Goal: Check status: Check status

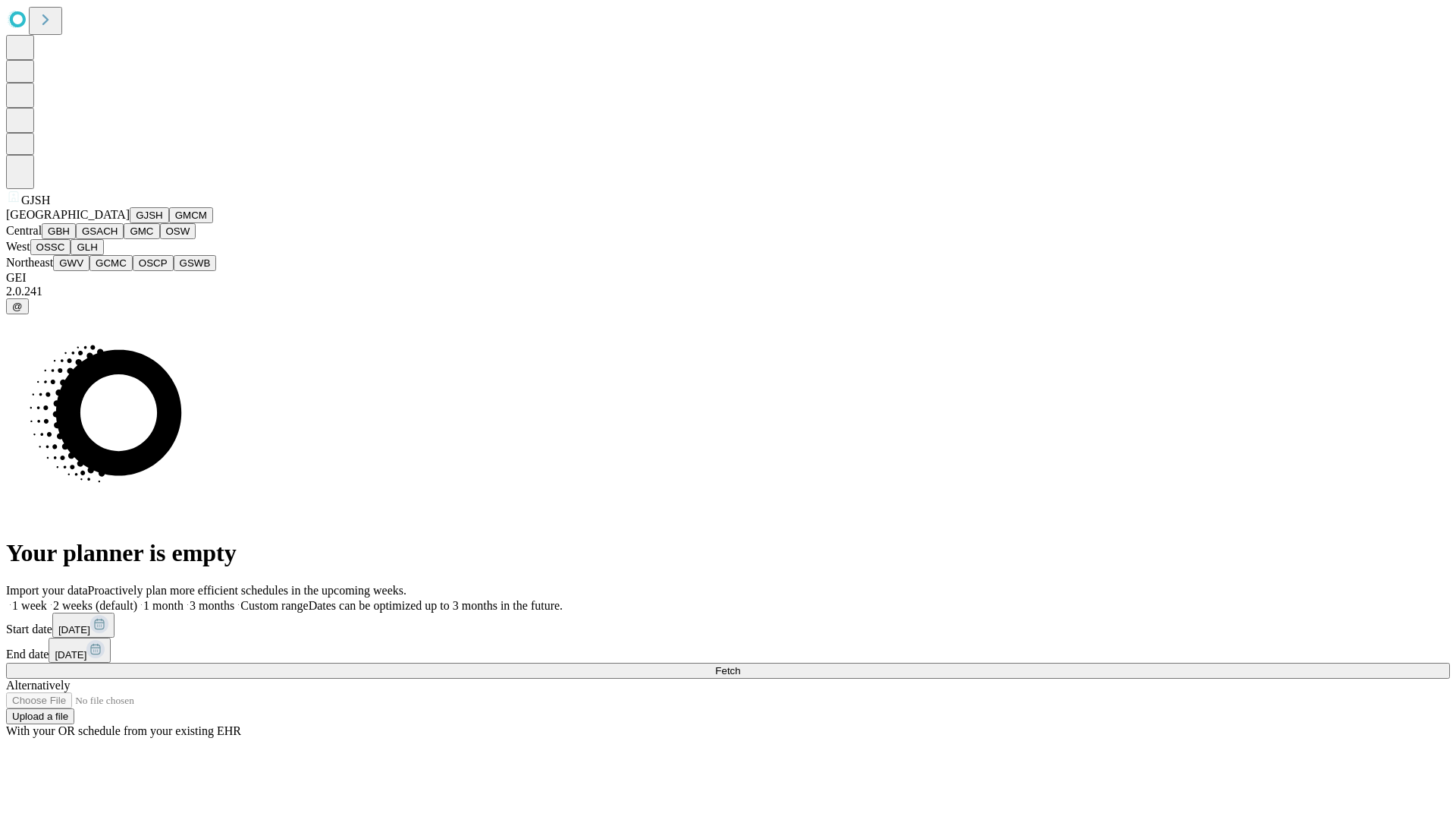
click at [130, 223] on button "GJSH" at bounding box center [150, 215] width 40 height 16
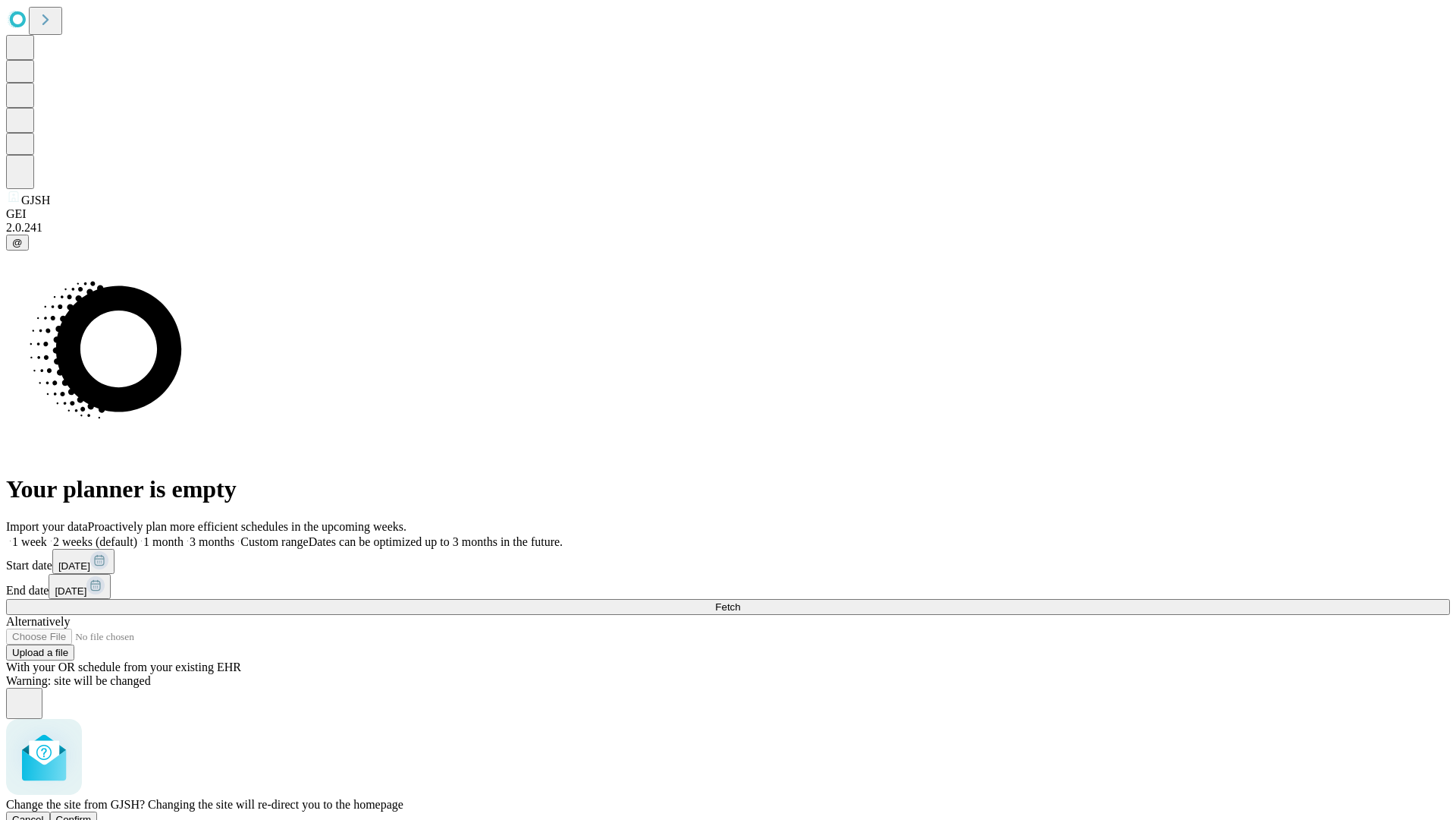
click at [92, 813] on span "Confirm" at bounding box center [74, 818] width 36 height 11
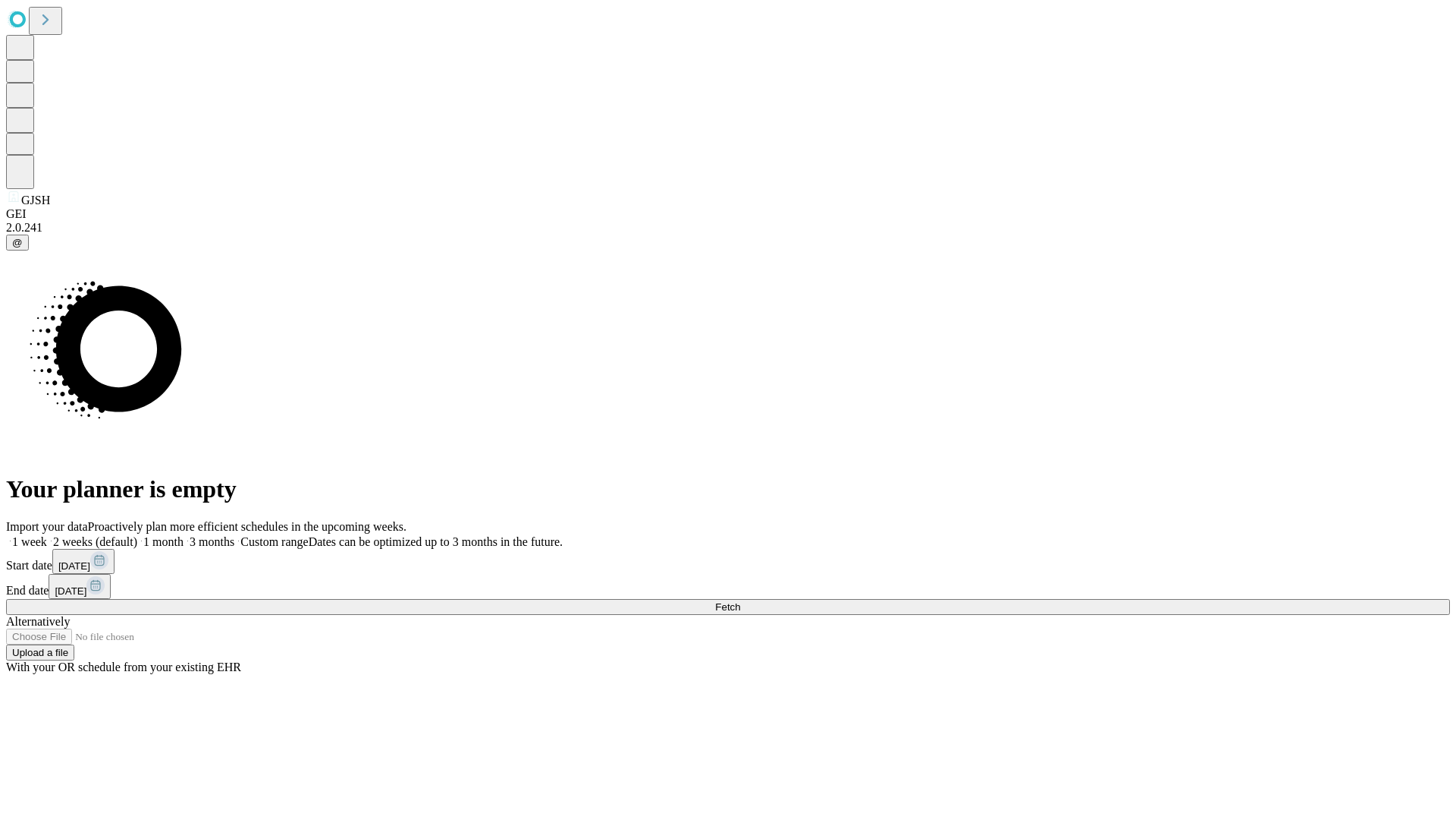
click at [47, 535] on label "1 week" at bounding box center [26, 541] width 41 height 13
click at [740, 601] on span "Fetch" at bounding box center [728, 606] width 25 height 11
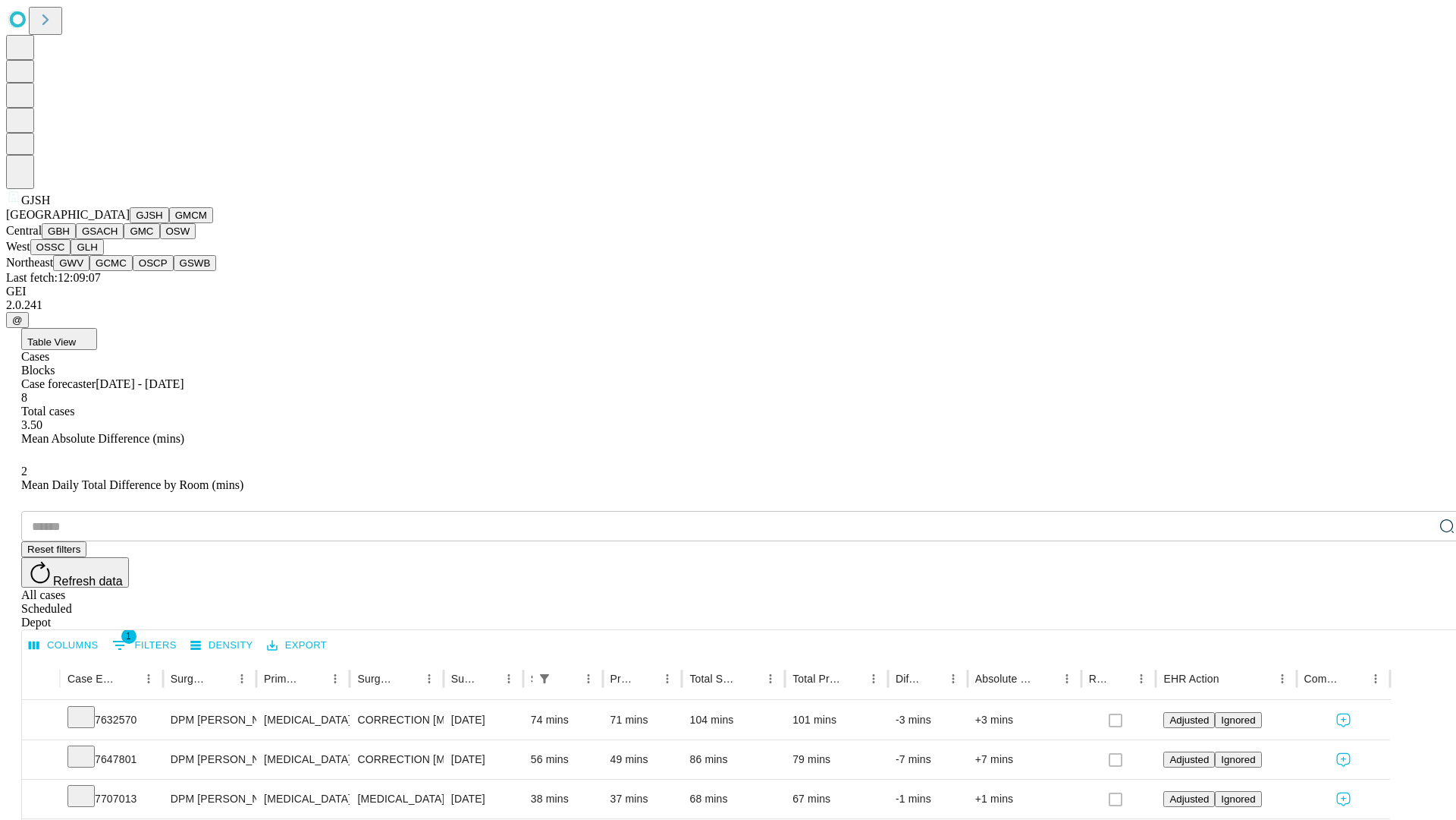
click at [169, 223] on button "GMCM" at bounding box center [191, 215] width 44 height 16
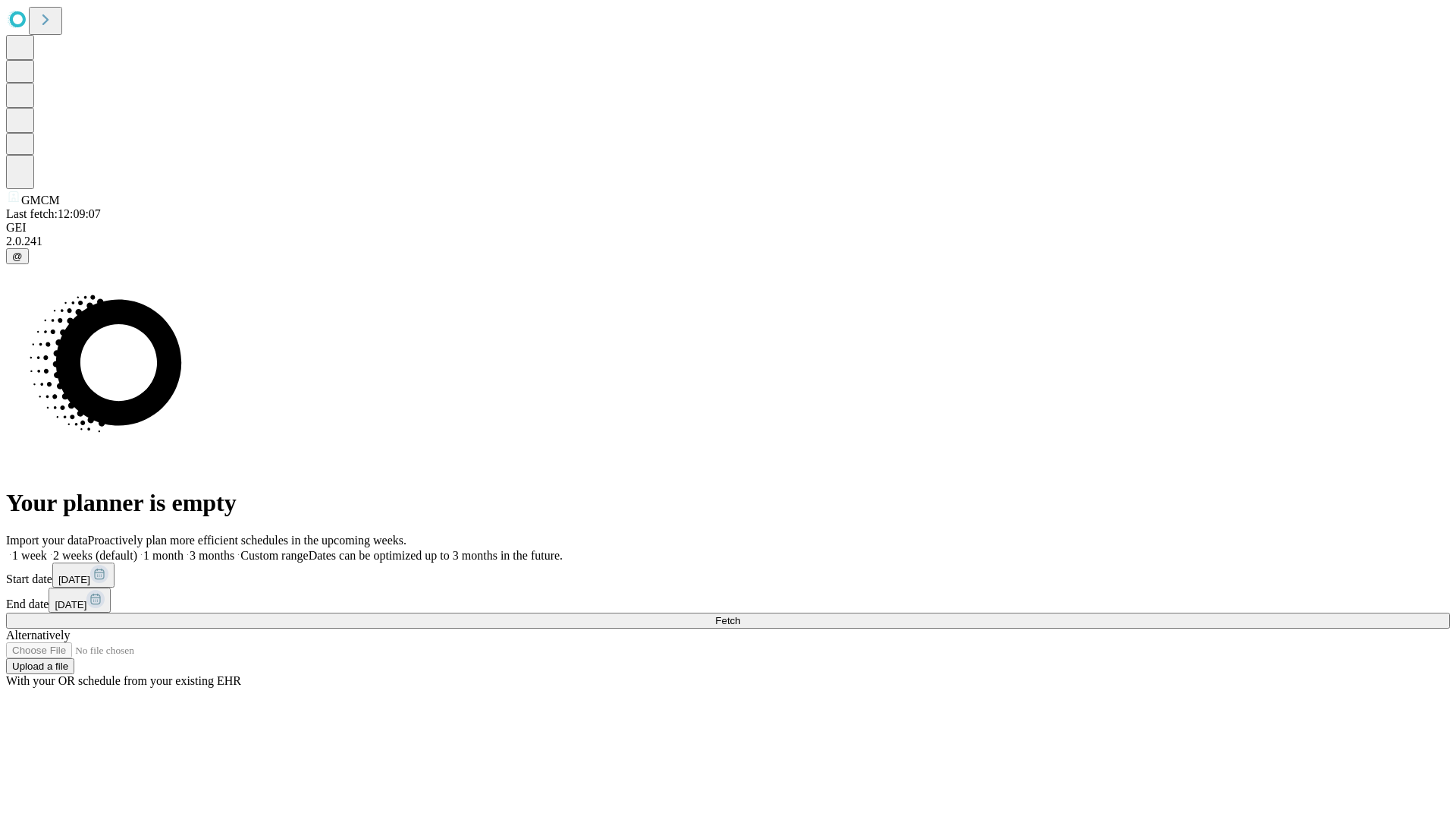
click at [47, 548] on label "1 week" at bounding box center [26, 554] width 41 height 13
click at [740, 615] on span "Fetch" at bounding box center [728, 620] width 25 height 11
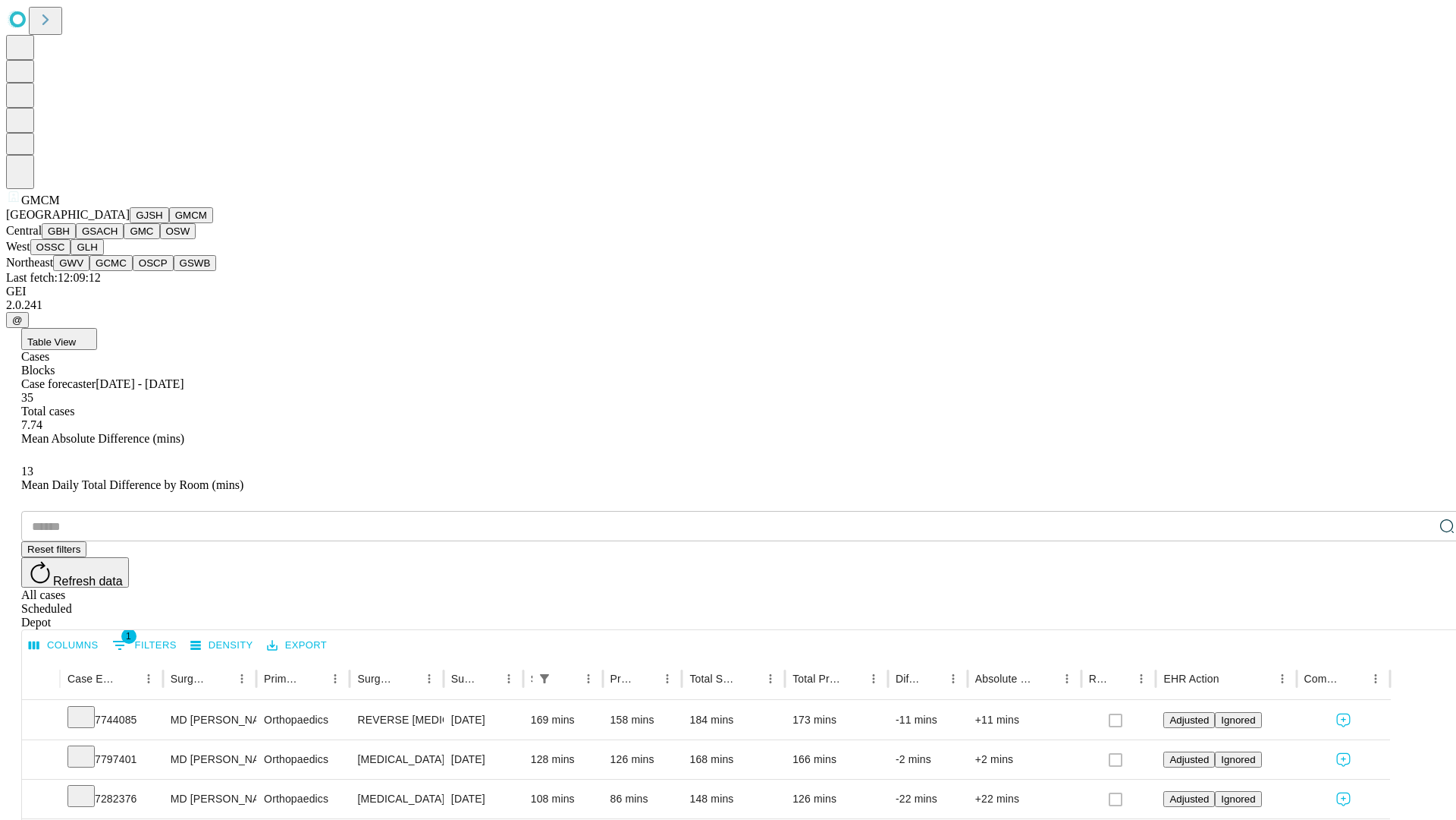
click at [76, 239] on button "GBH" at bounding box center [58, 231] width 34 height 16
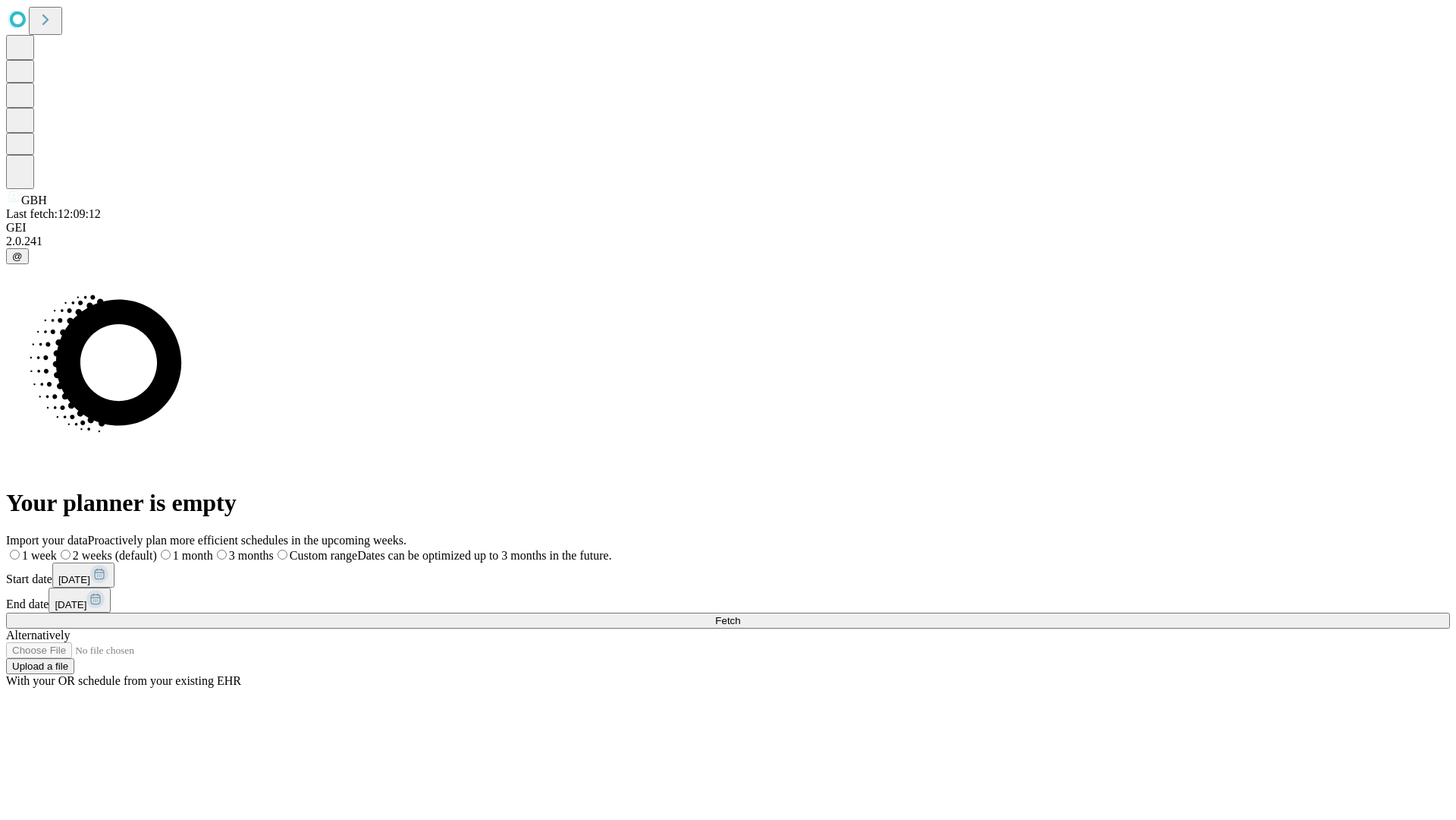
click at [740, 615] on span "Fetch" at bounding box center [728, 620] width 25 height 11
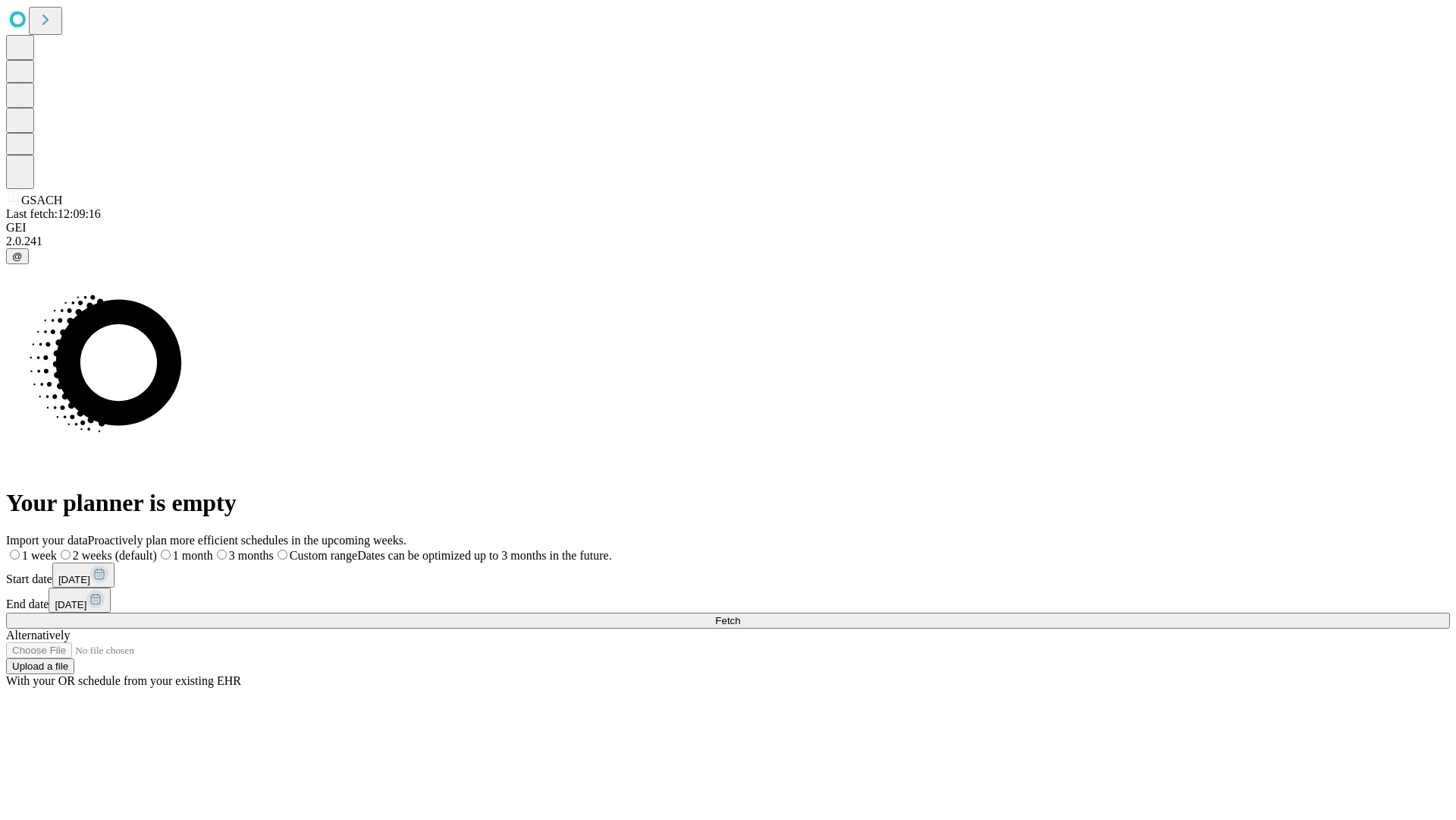
click at [56, 548] on label "1 week" at bounding box center [31, 554] width 51 height 13
click at [740, 615] on span "Fetch" at bounding box center [728, 620] width 25 height 11
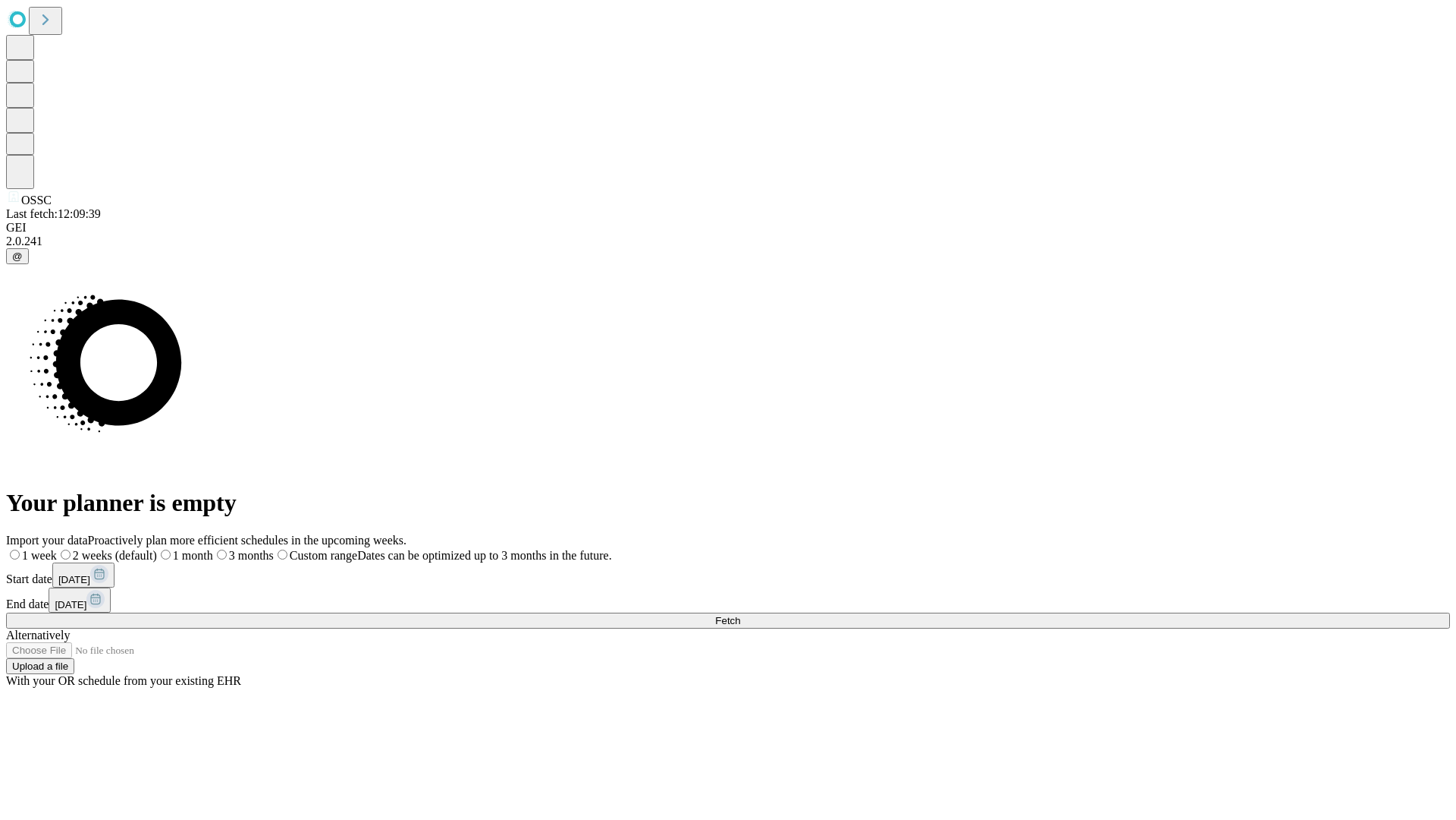
click at [56, 548] on label "1 week" at bounding box center [31, 554] width 51 height 13
click at [740, 615] on span "Fetch" at bounding box center [728, 620] width 25 height 11
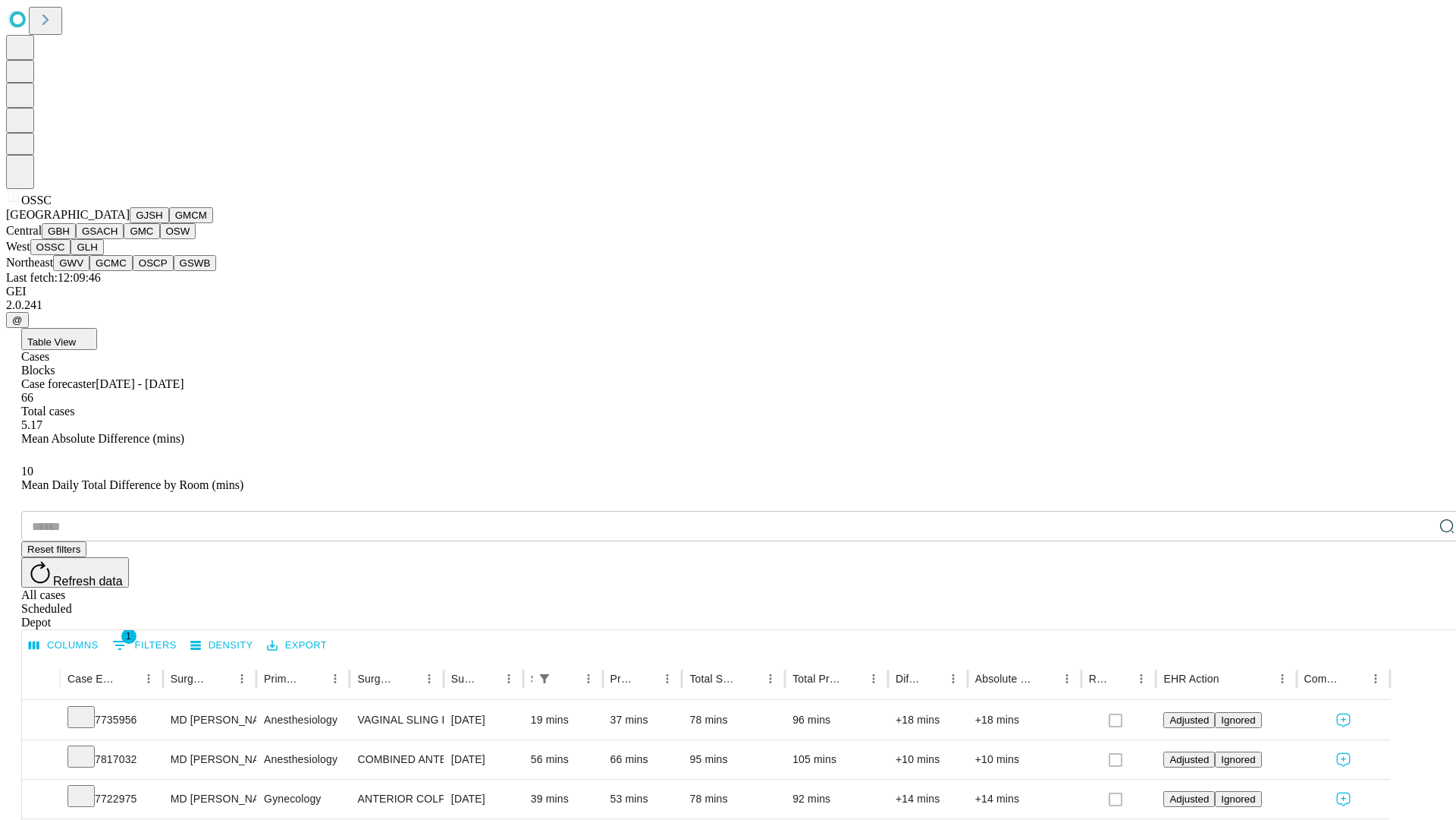
click at [103, 255] on button "GLH" at bounding box center [86, 247] width 33 height 16
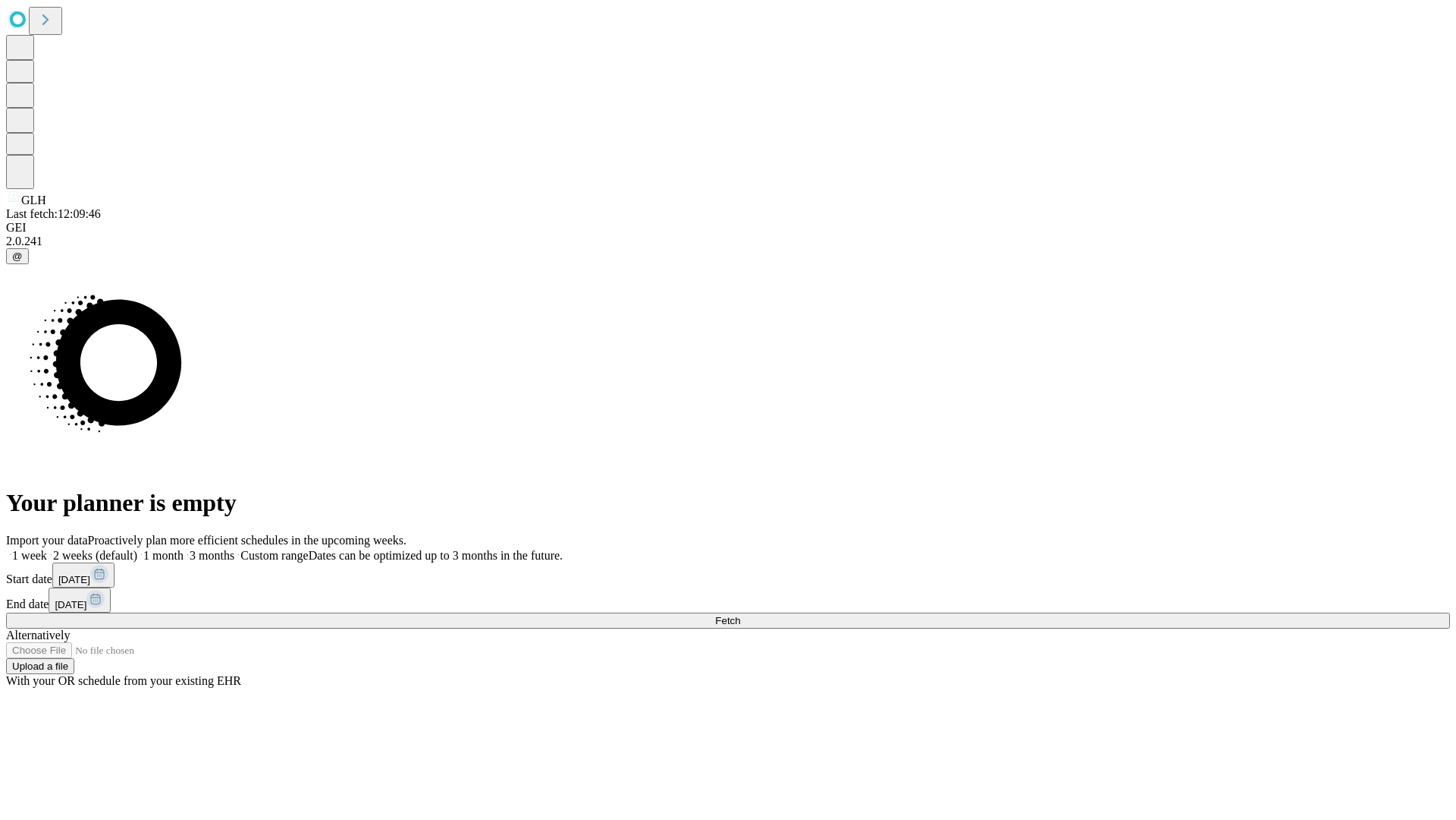
click at [47, 548] on label "1 week" at bounding box center [26, 554] width 41 height 13
click at [740, 615] on span "Fetch" at bounding box center [728, 620] width 25 height 11
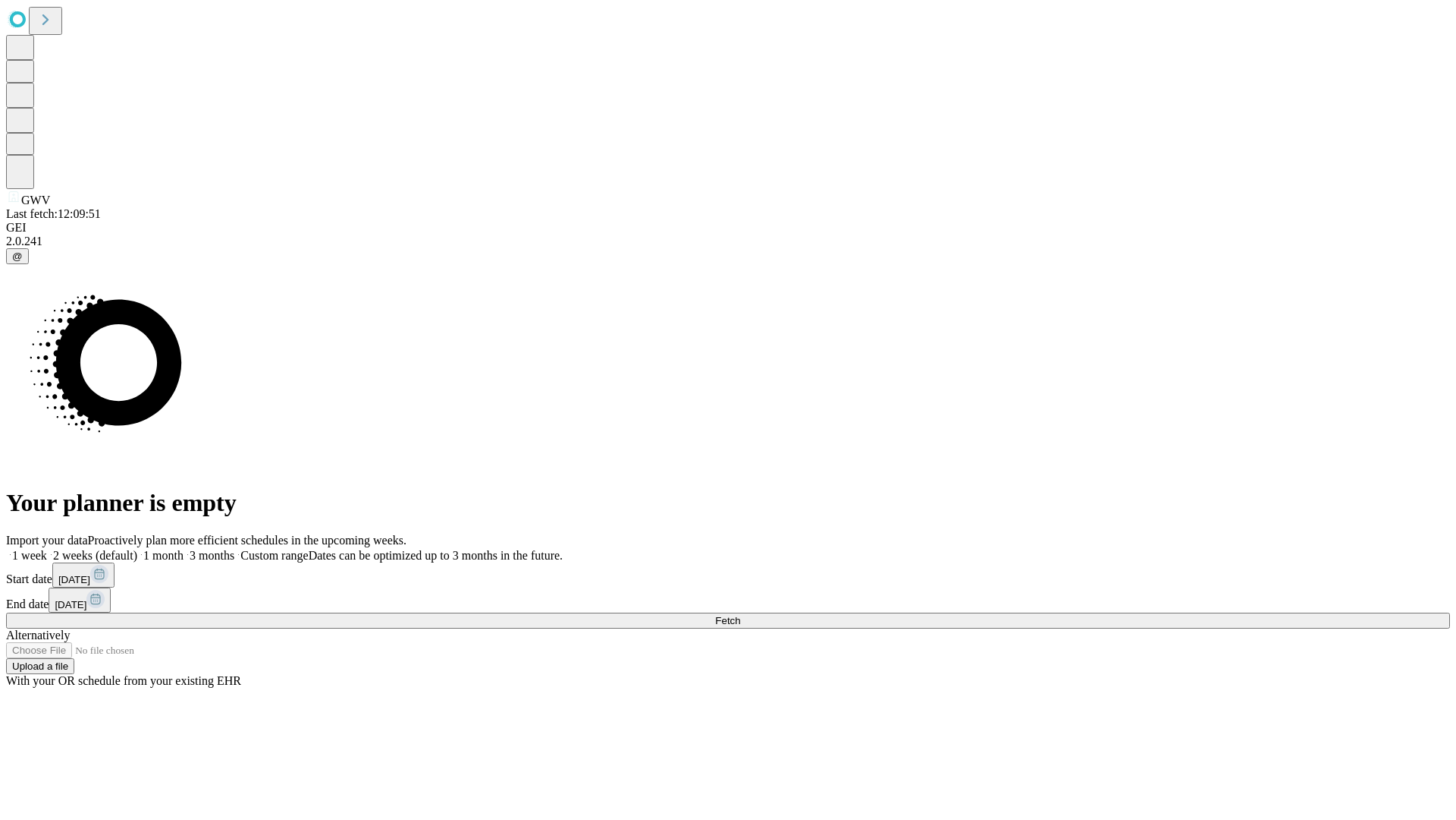
click at [47, 548] on label "1 week" at bounding box center [26, 554] width 41 height 13
click at [740, 615] on span "Fetch" at bounding box center [728, 620] width 25 height 11
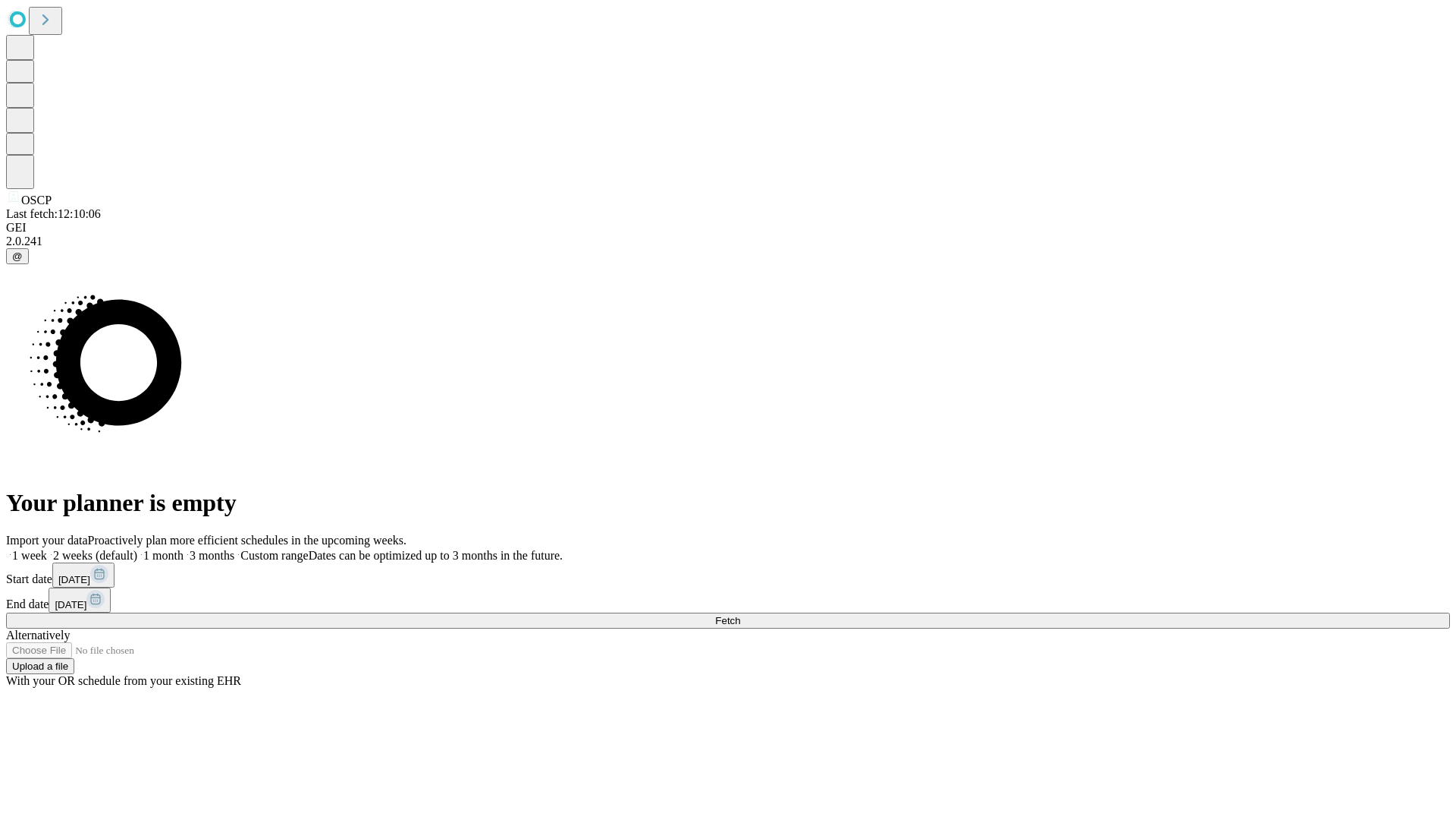
click at [47, 548] on label "1 week" at bounding box center [26, 554] width 41 height 13
click at [740, 615] on span "Fetch" at bounding box center [728, 620] width 25 height 11
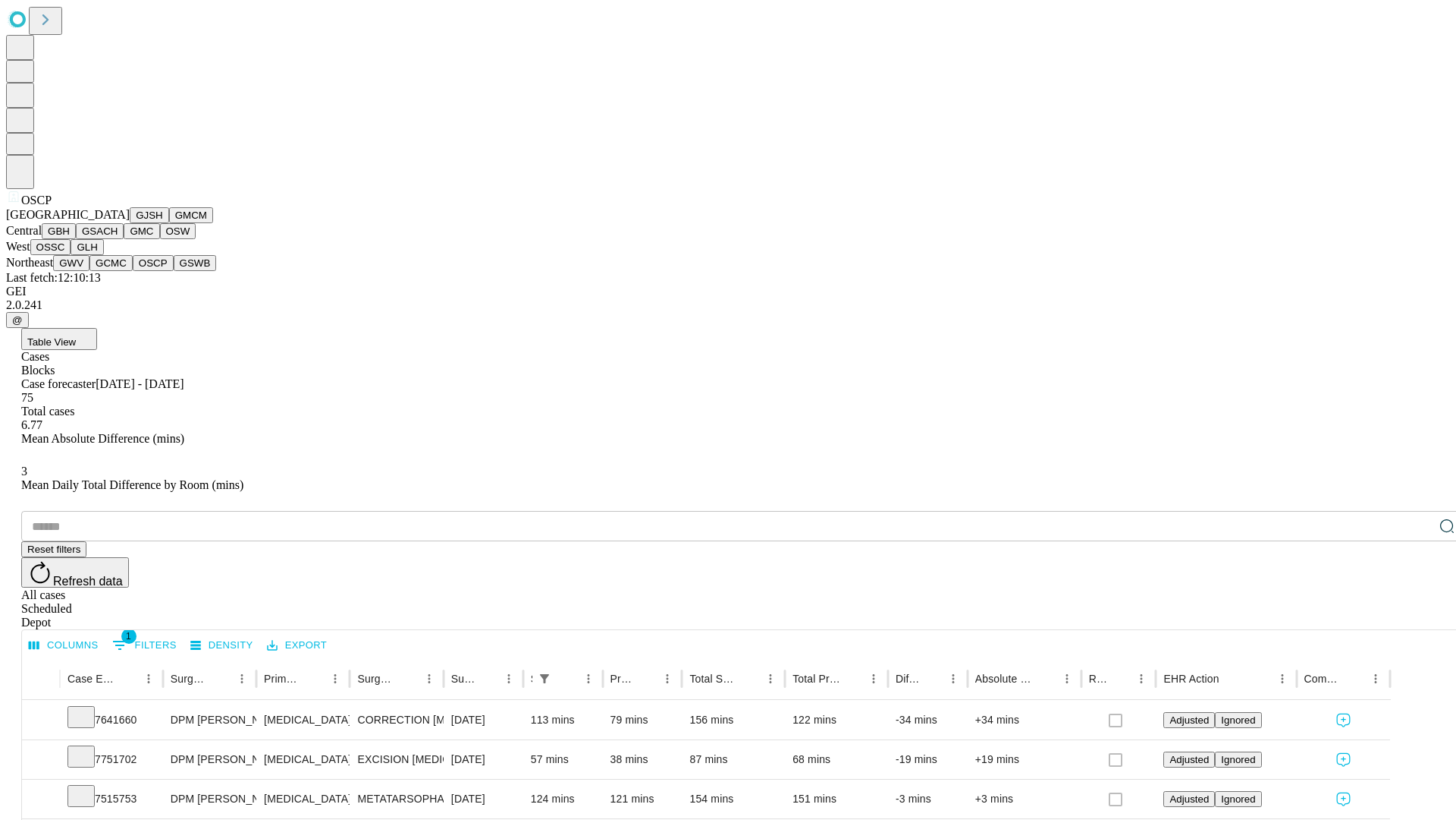
click at [173, 271] on button "GSWB" at bounding box center [195, 263] width 44 height 16
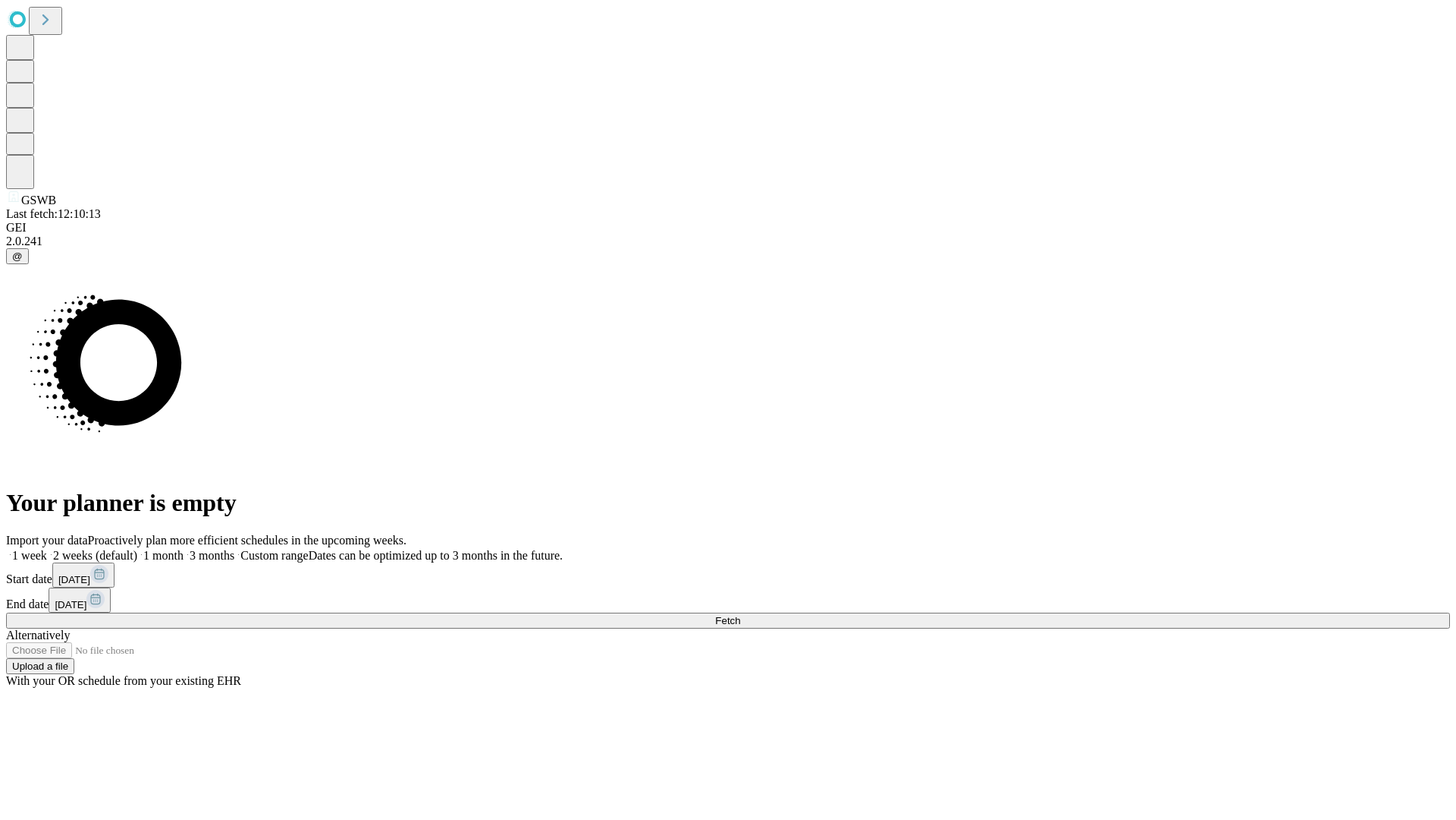
click at [47, 548] on label "1 week" at bounding box center [26, 554] width 41 height 13
click at [740, 615] on span "Fetch" at bounding box center [728, 620] width 25 height 11
